Goal: Task Accomplishment & Management: Complete application form

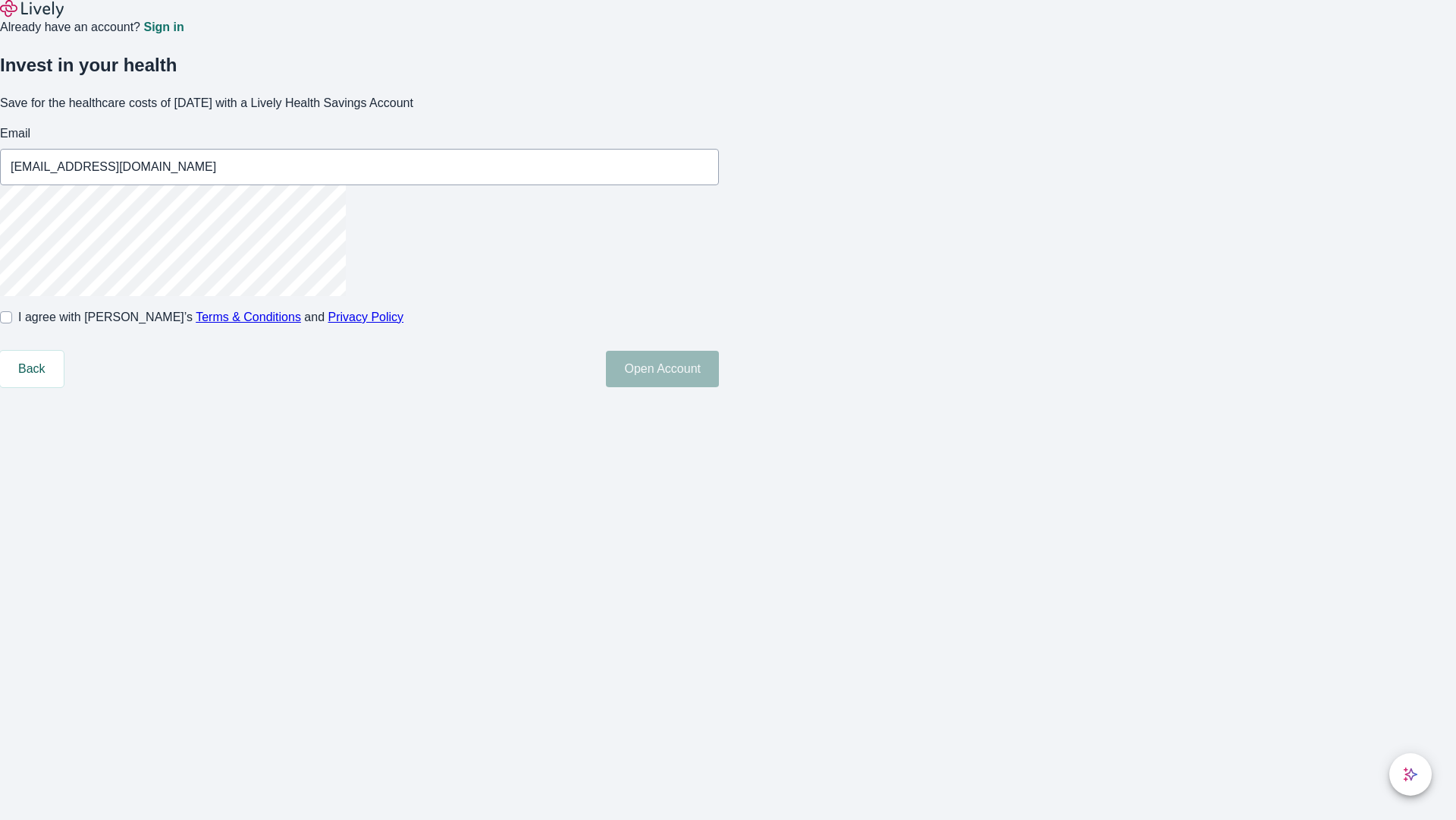
click at [12, 323] on input "I agree with Lively’s Terms & Conditions and Privacy Policy" at bounding box center [6, 317] width 12 height 12
checkbox input "true"
click at [719, 387] on button "Open Account" at bounding box center [662, 369] width 113 height 36
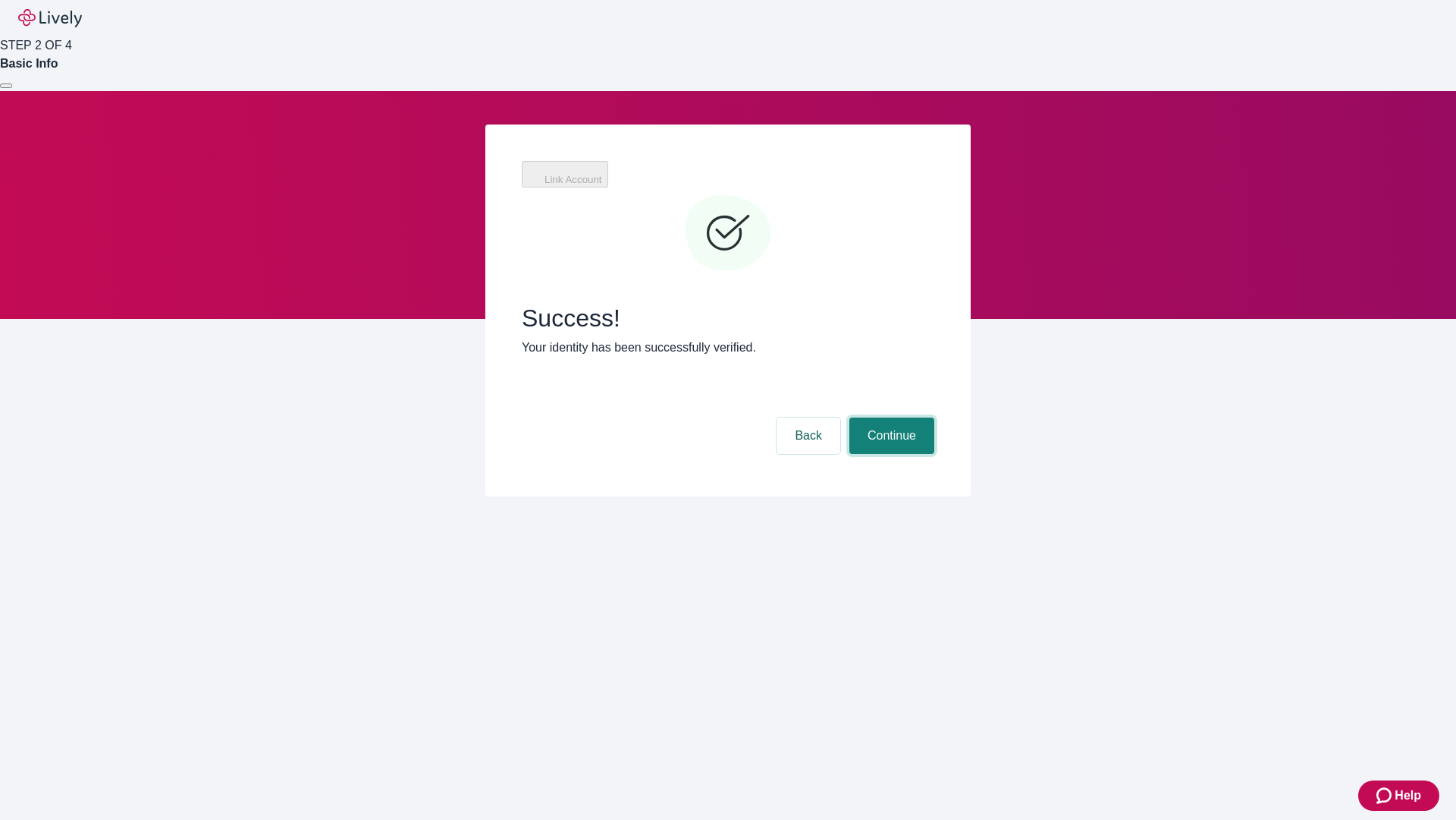
click at [890, 417] on button "Continue" at bounding box center [891, 436] width 85 height 36
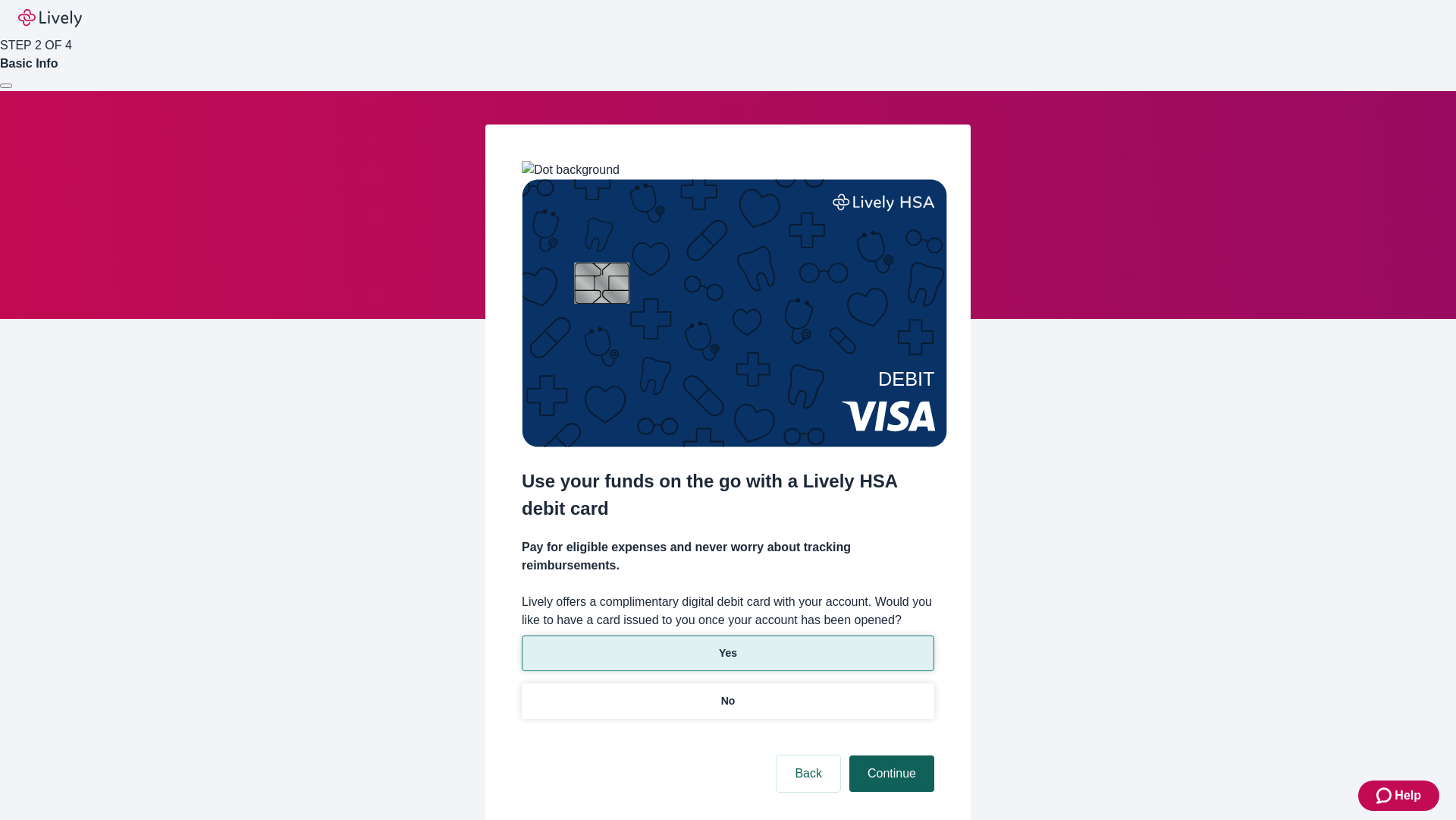
click at [727, 645] on p "Yes" at bounding box center [728, 653] width 18 height 16
click at [890, 755] on button "Continue" at bounding box center [891, 773] width 85 height 36
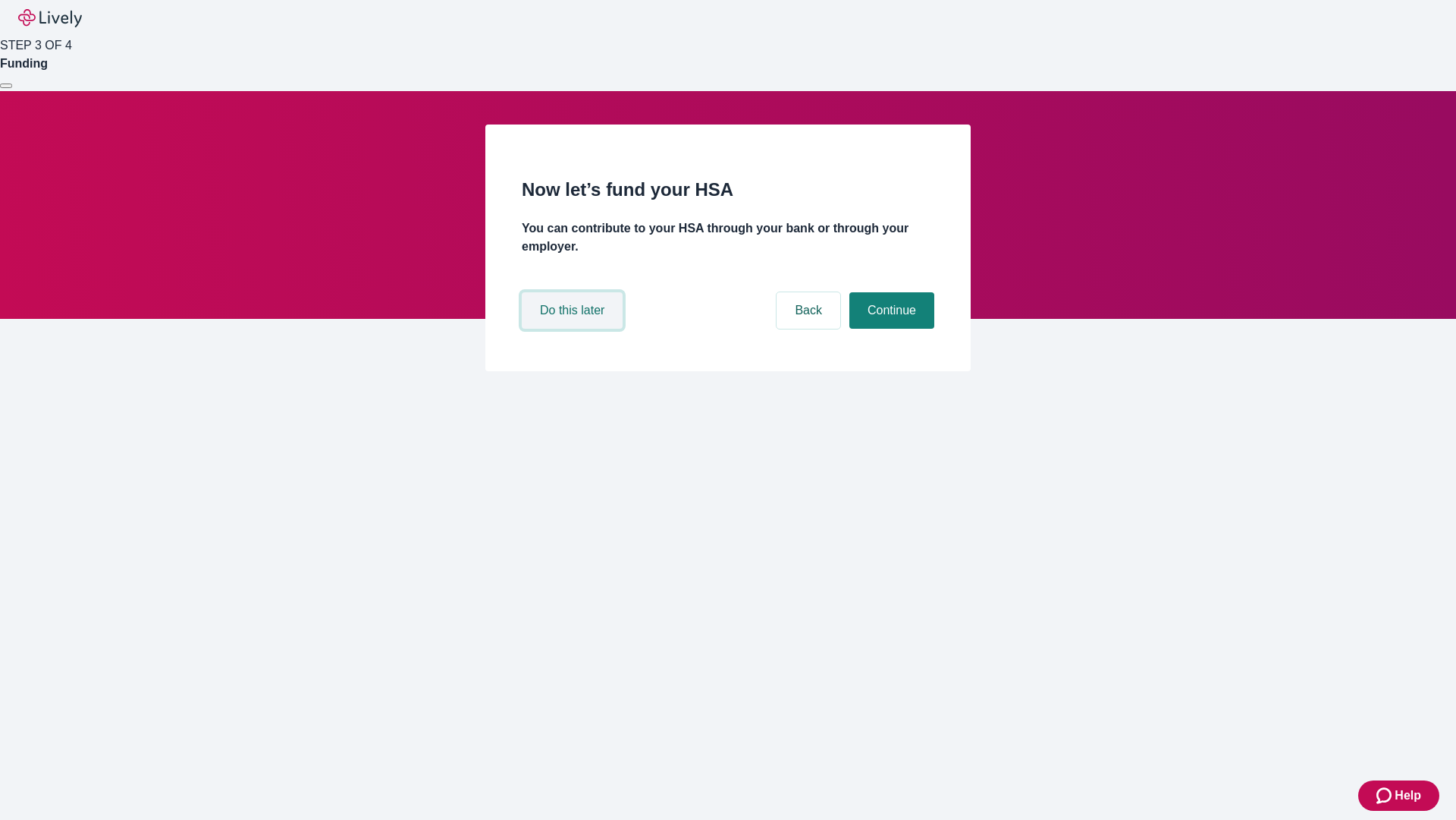
click at [574, 328] on button "Do this later" at bounding box center [572, 310] width 101 height 36
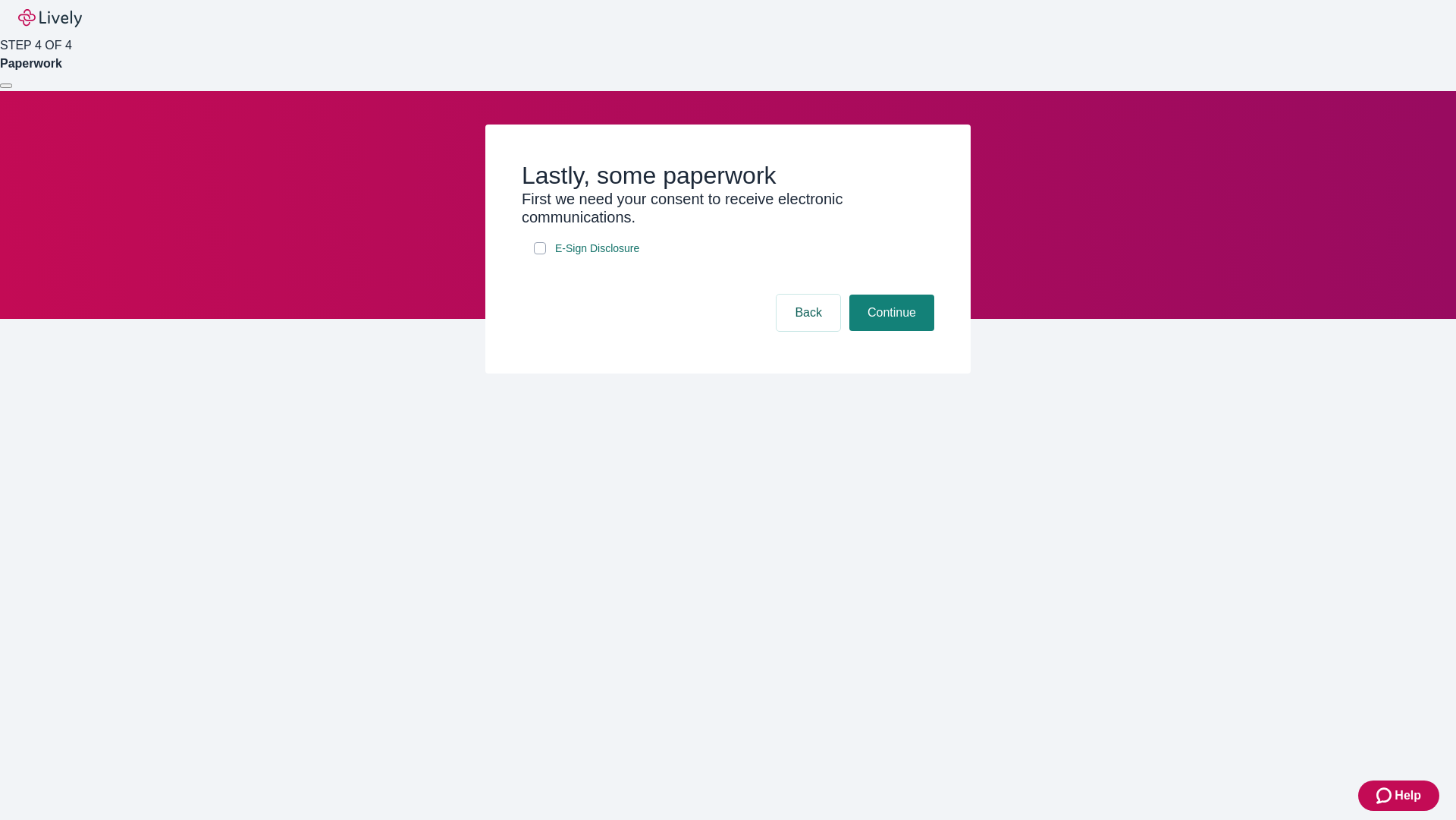
click at [540, 254] on input "E-Sign Disclosure" at bounding box center [540, 247] width 12 height 12
checkbox input "true"
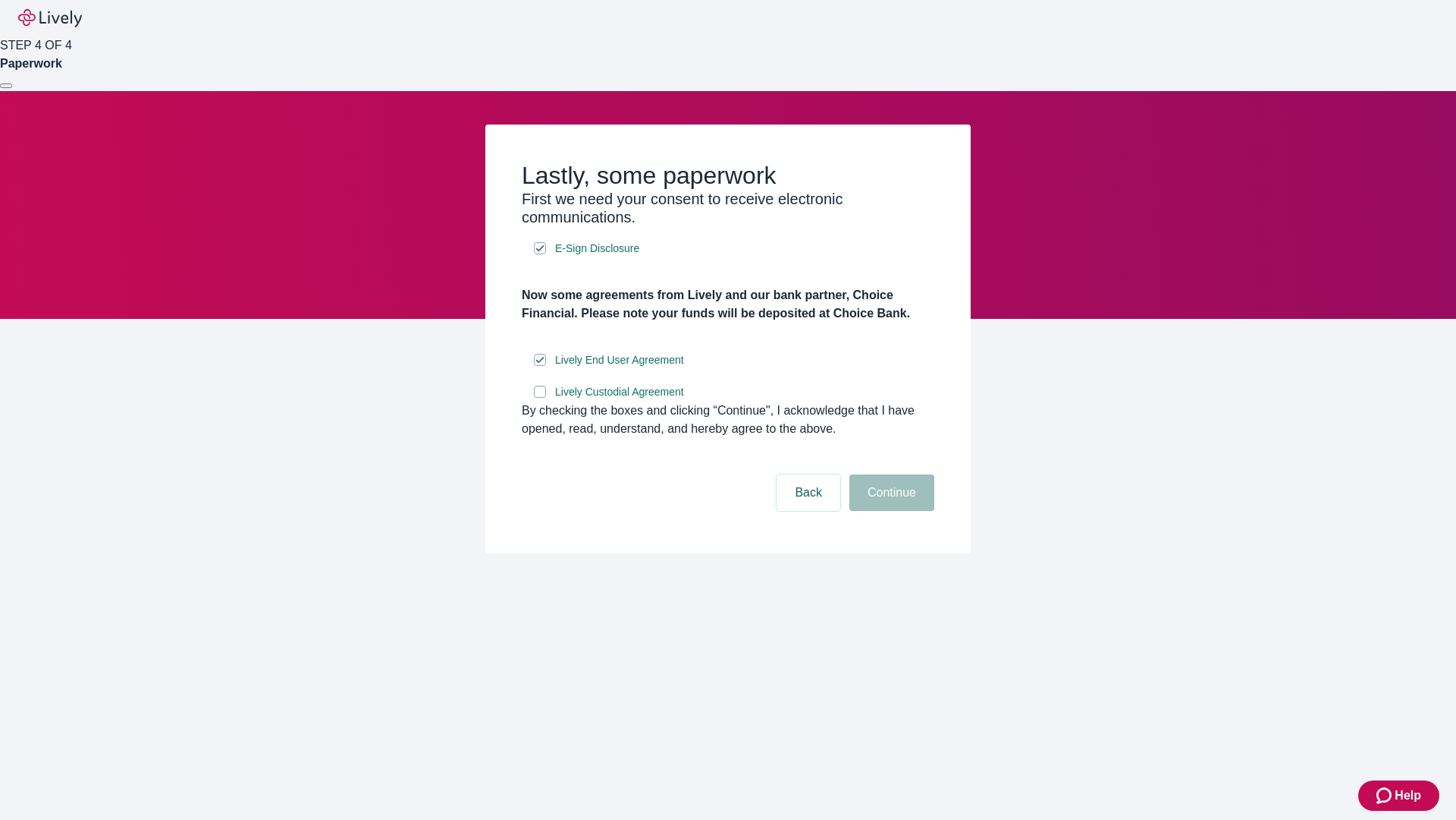
click at [540, 398] on input "Lively Custodial Agreement" at bounding box center [540, 391] width 12 height 12
checkbox input "true"
click at [890, 511] on button "Continue" at bounding box center [891, 492] width 85 height 36
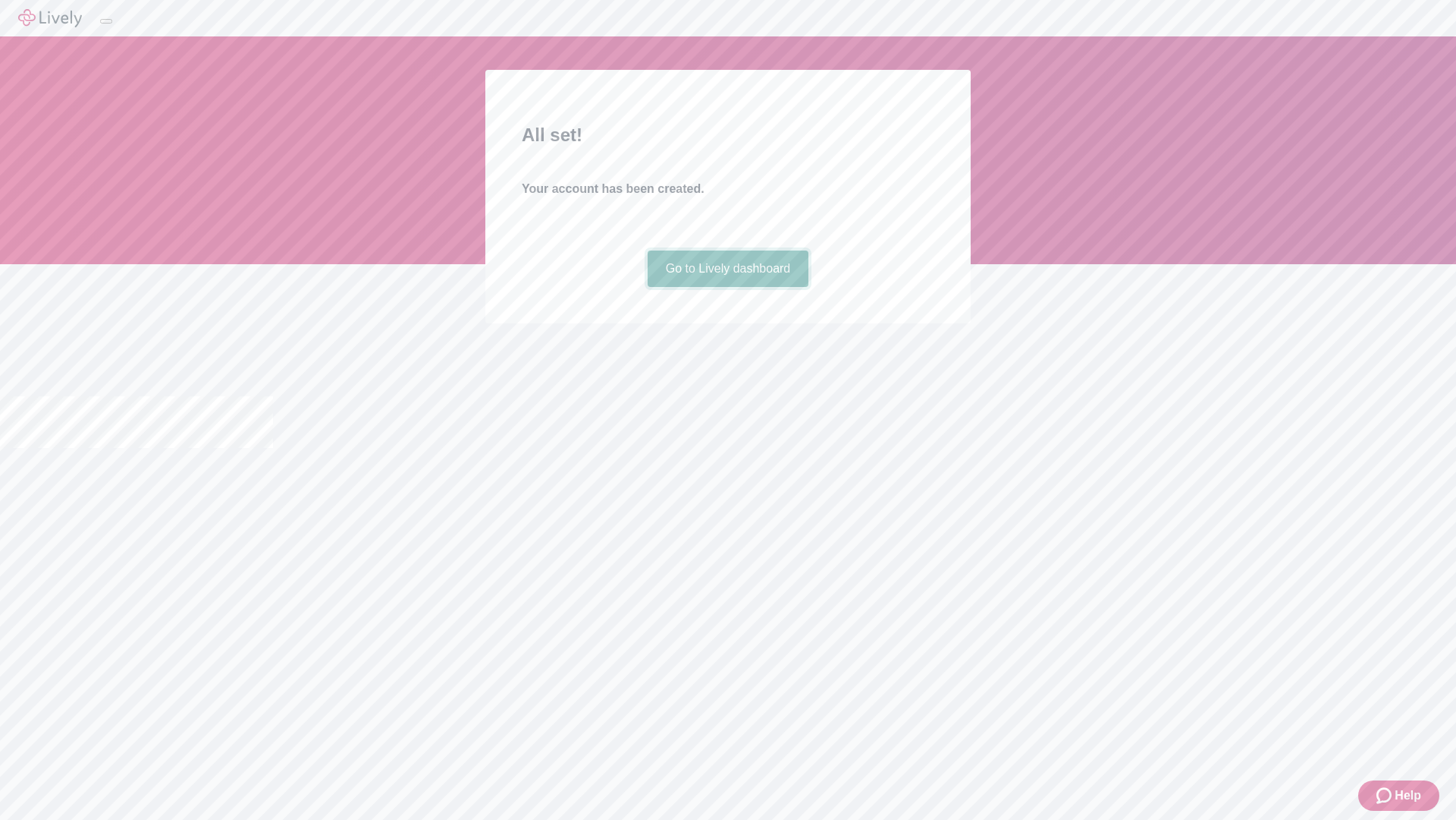
click at [727, 287] on link "Go to Lively dashboard" at bounding box center [729, 269] width 162 height 36
